Goal: Task Accomplishment & Management: Manage account settings

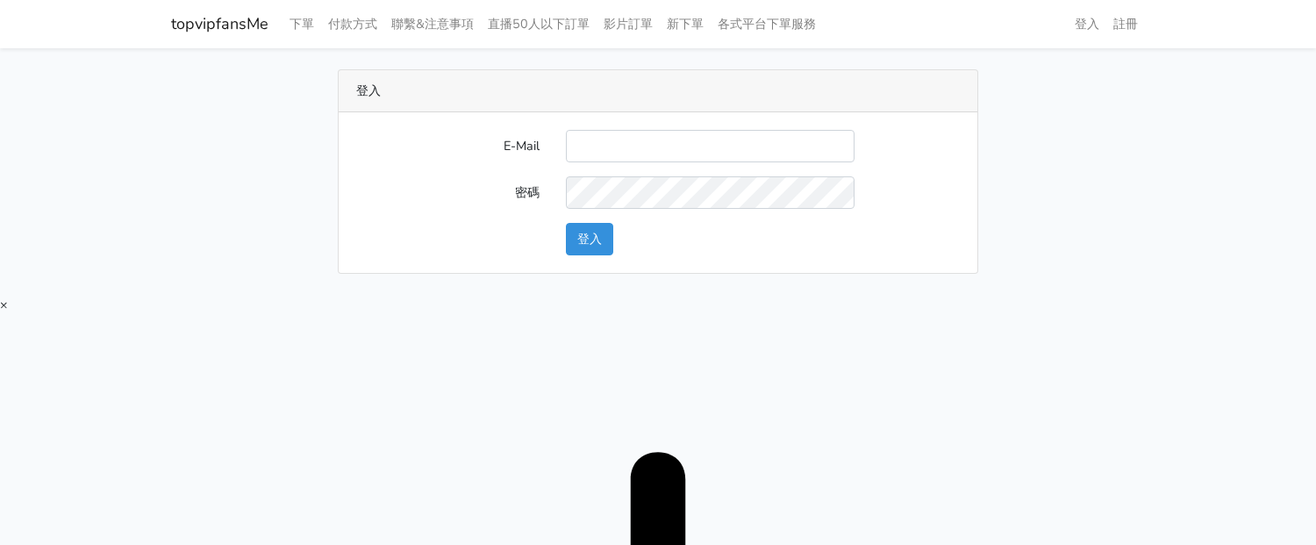
click at [590, 139] on input "E-Mail" at bounding box center [710, 146] width 289 height 32
type input "twtop123@uahoo.com.tw"
click at [588, 230] on button "登入" at bounding box center [589, 239] width 47 height 32
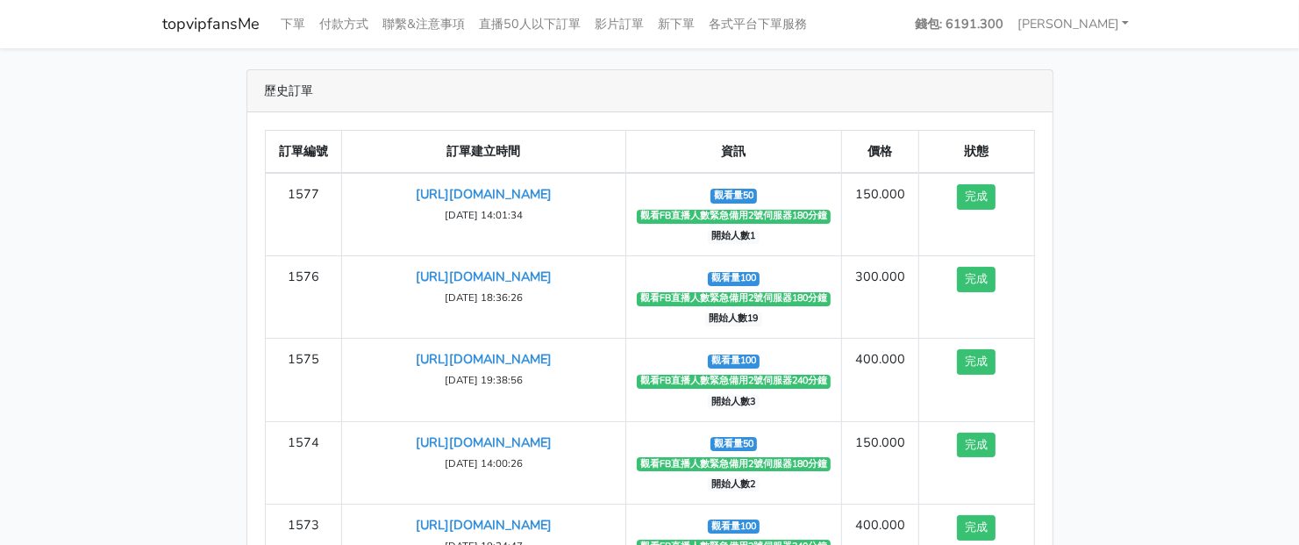
drag, startPoint x: 1155, startPoint y: 288, endPoint x: 881, endPoint y: 164, distance: 301.2
click at [1152, 284] on main "歷史訂單 訂單編號 訂單建立時間 資訊 價格 狀態 1577 [URL][DOMAIN_NAME] ‹" at bounding box center [649, 367] width 1299 height 638
